Goal: Navigation & Orientation: Find specific page/section

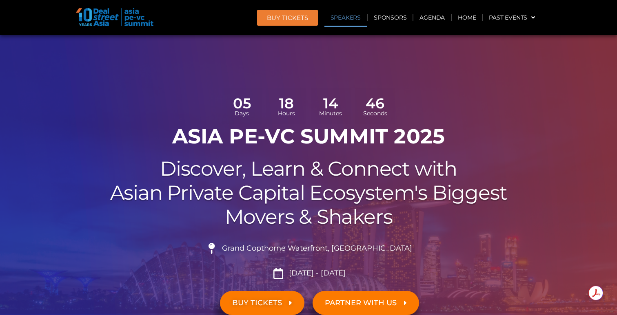
scroll to position [97, 0]
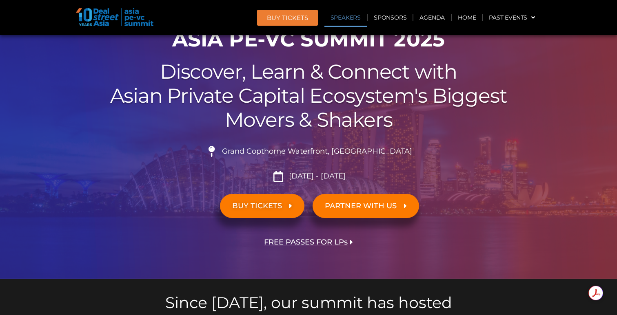
click at [346, 22] on link "Speakers" at bounding box center [345, 17] width 42 height 19
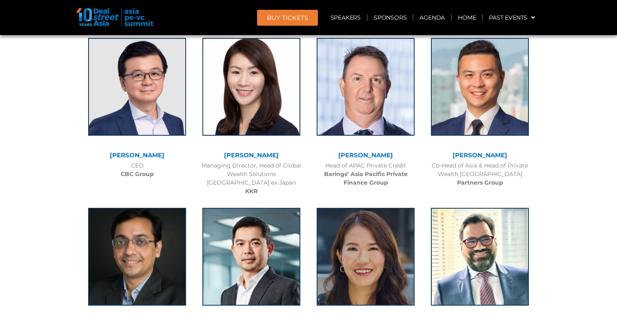
scroll to position [8196, 0]
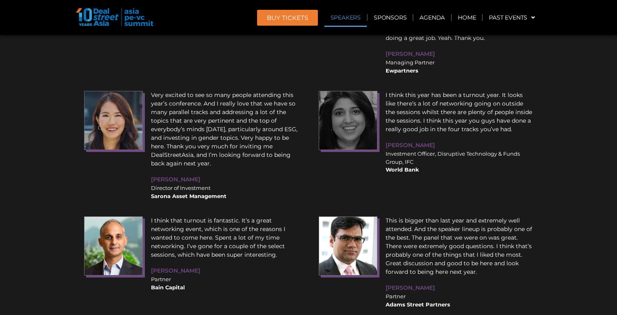
click at [351, 19] on link "Speakers" at bounding box center [345, 17] width 42 height 19
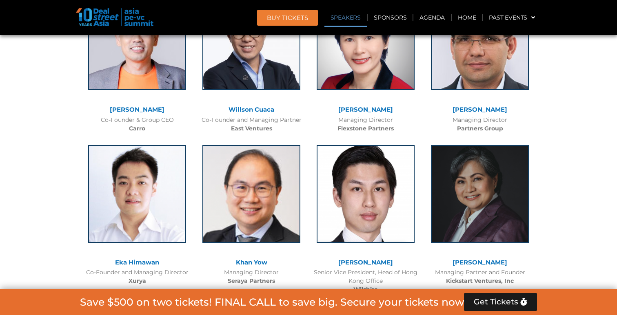
scroll to position [966, 0]
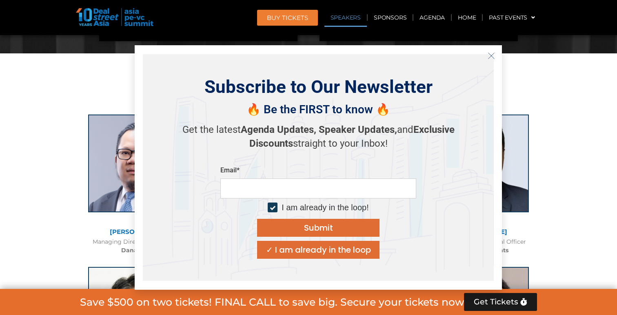
click at [481, 59] on div "Subscribe to Our Newsletter 🔥 Be the FIRST to know 🔥 Get the latest Agenda Upda…" at bounding box center [318, 167] width 351 height 227
click at [488, 59] on button "Close" at bounding box center [491, 55] width 13 height 13
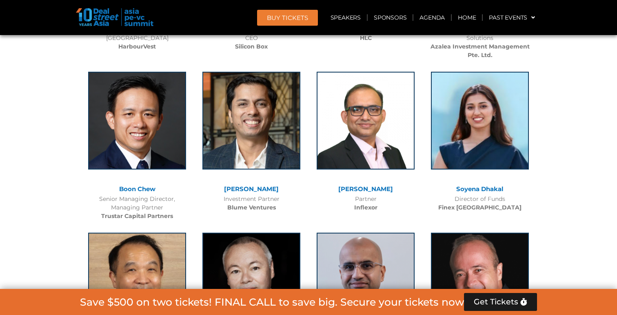
scroll to position [4706, 0]
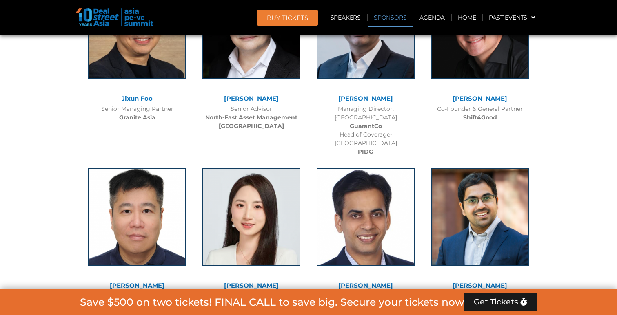
click at [385, 21] on link "Sponsors" at bounding box center [389, 17] width 45 height 19
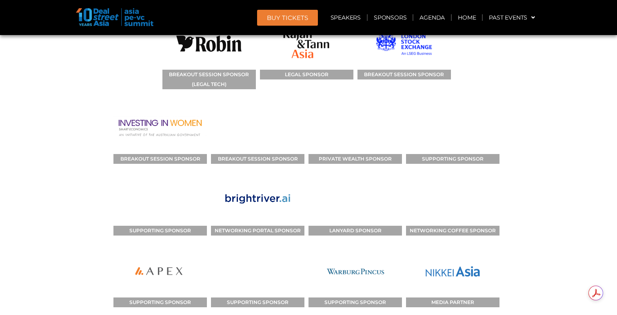
scroll to position [9244, 0]
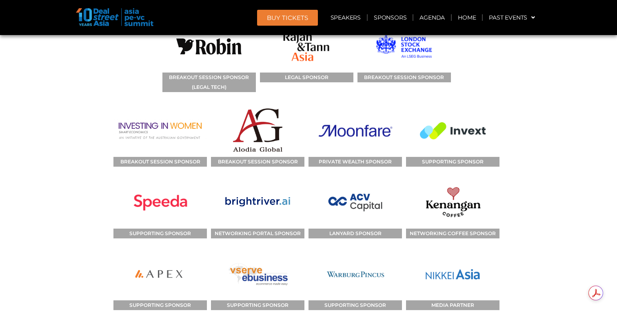
click at [453, 248] on img at bounding box center [452, 274] width 54 height 53
drag, startPoint x: 434, startPoint y: 115, endPoint x: 518, endPoint y: 146, distance: 89.9
click at [518, 146] on div "SPONSORS TITLE SPONSOR SUPPORTING SPONSOR KNOWLEDGE PARTNER BREAKOUT SESSION SP…" at bounding box center [308, 167] width 465 height 556
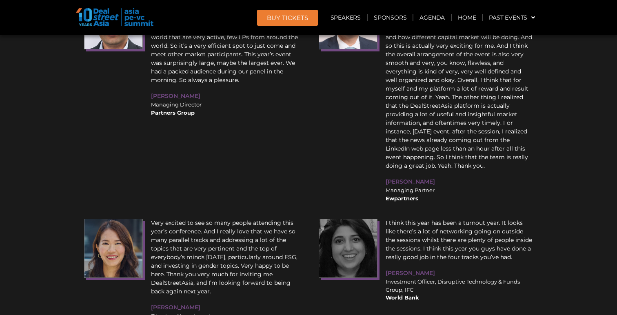
scroll to position [10663, 0]
